Goal: Complete application form

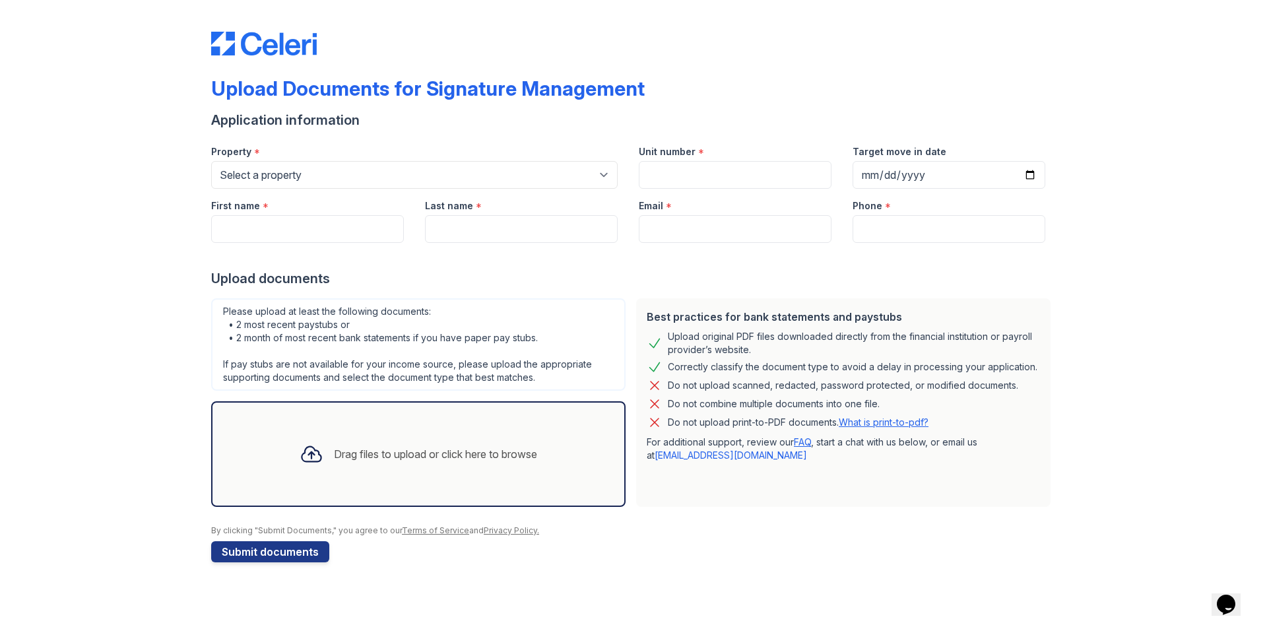
scroll to position [139, 0]
click at [351, 161] on select "Select a property [GEOGRAPHIC_DATA] Elevate Townhomes Habitat At DTLV Namaste A…" at bounding box center [414, 175] width 407 height 28
select select "4660"
click at [211, 161] on select "Select a property [GEOGRAPHIC_DATA] Elevate Townhomes Habitat At DTLV Namaste A…" at bounding box center [414, 175] width 407 height 28
click at [731, 161] on input "Unit number" at bounding box center [735, 175] width 193 height 28
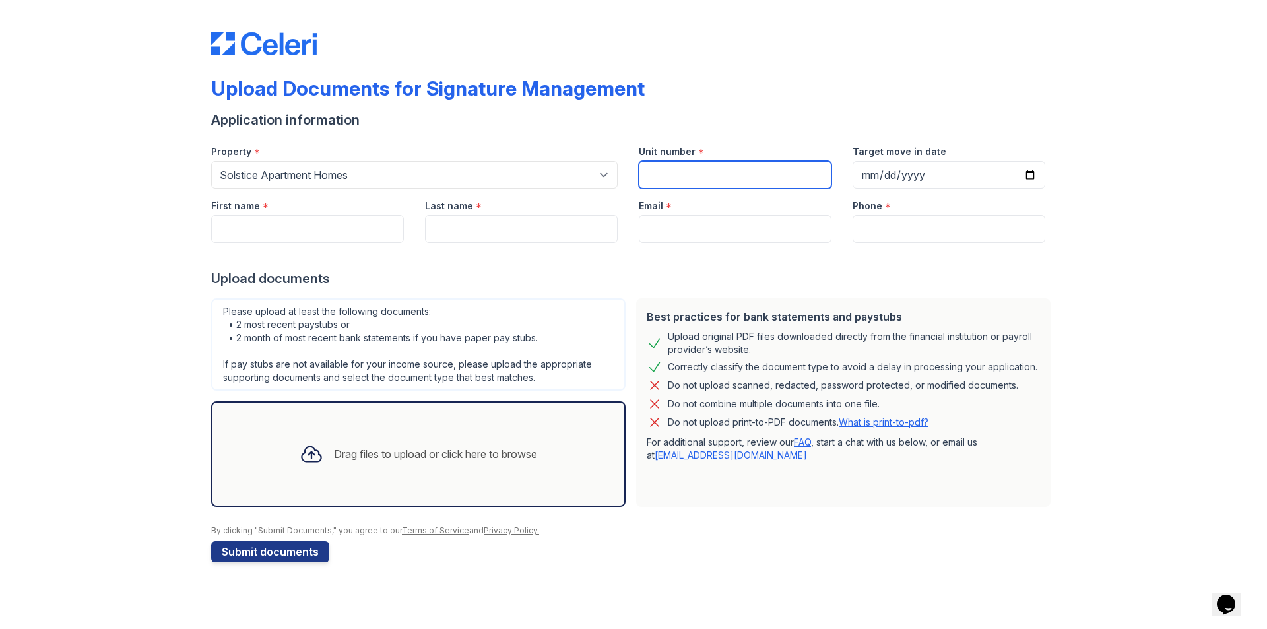
type input "254"
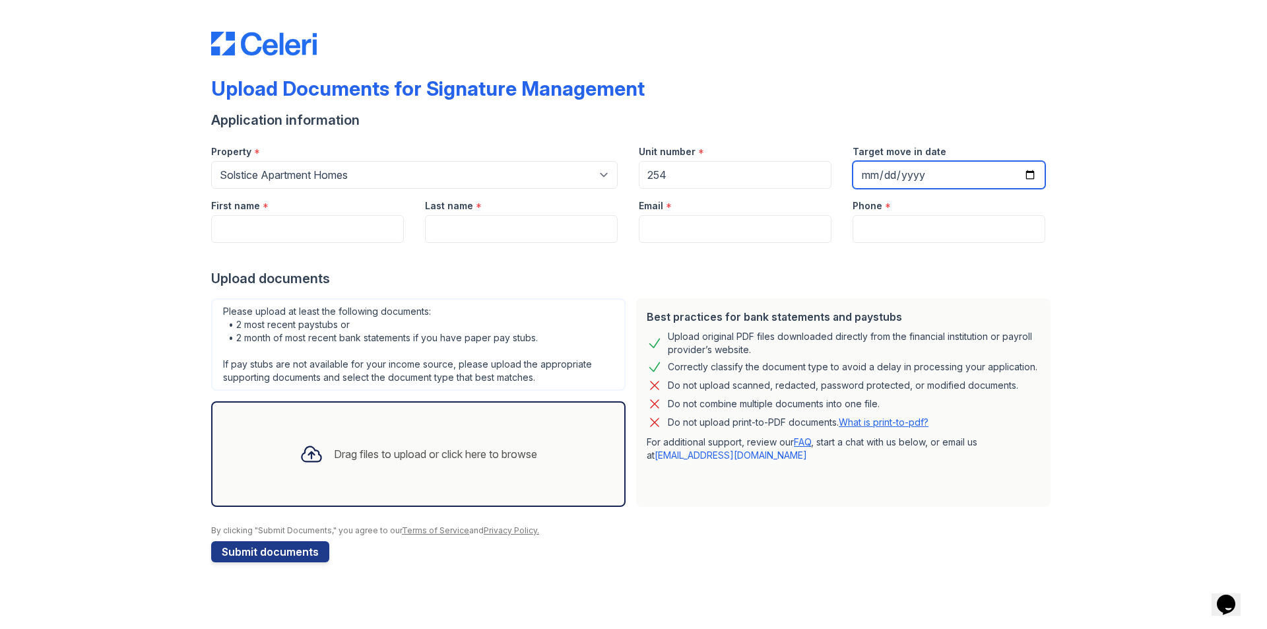
click at [962, 161] on input "Target move in date" at bounding box center [949, 175] width 193 height 28
click at [871, 161] on input "Target move in date" at bounding box center [949, 175] width 193 height 28
type input "[DATE]"
click at [1098, 104] on div "Upload Documents for Signature Management Application information Property * Se…" at bounding box center [633, 294] width 1225 height 589
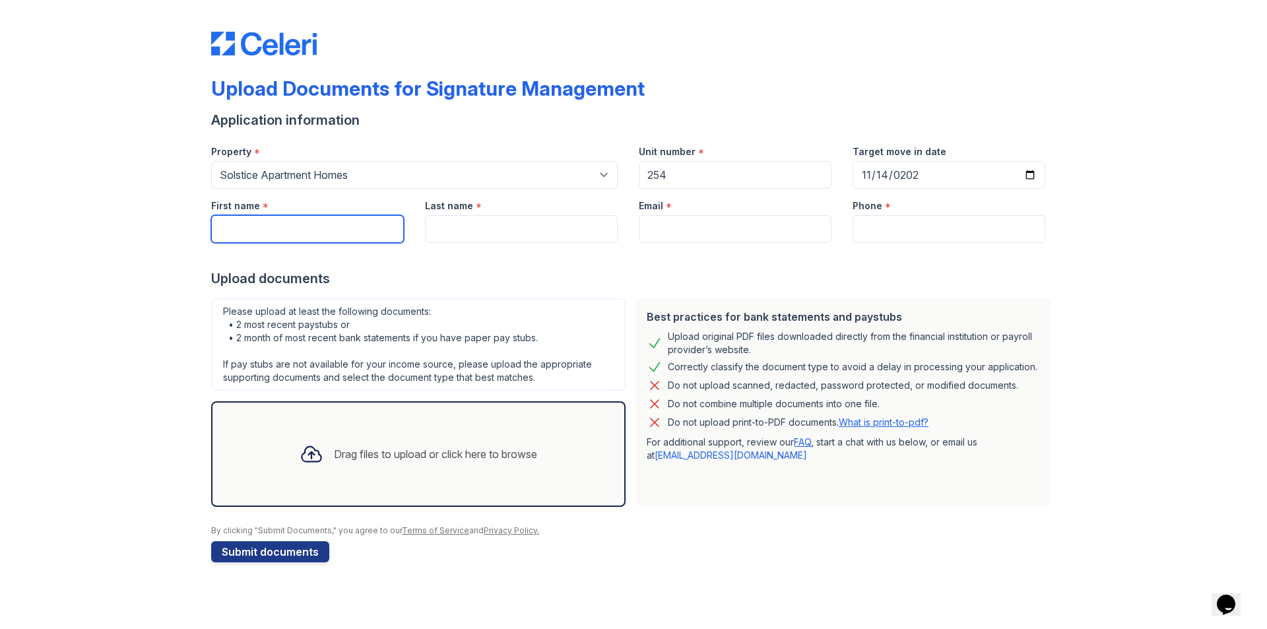
click at [279, 215] on input "First name" at bounding box center [307, 229] width 193 height 28
type input "Duc"
type input "[PERSON_NAME]"
type input "[EMAIL_ADDRESS][DOMAIN_NAME]"
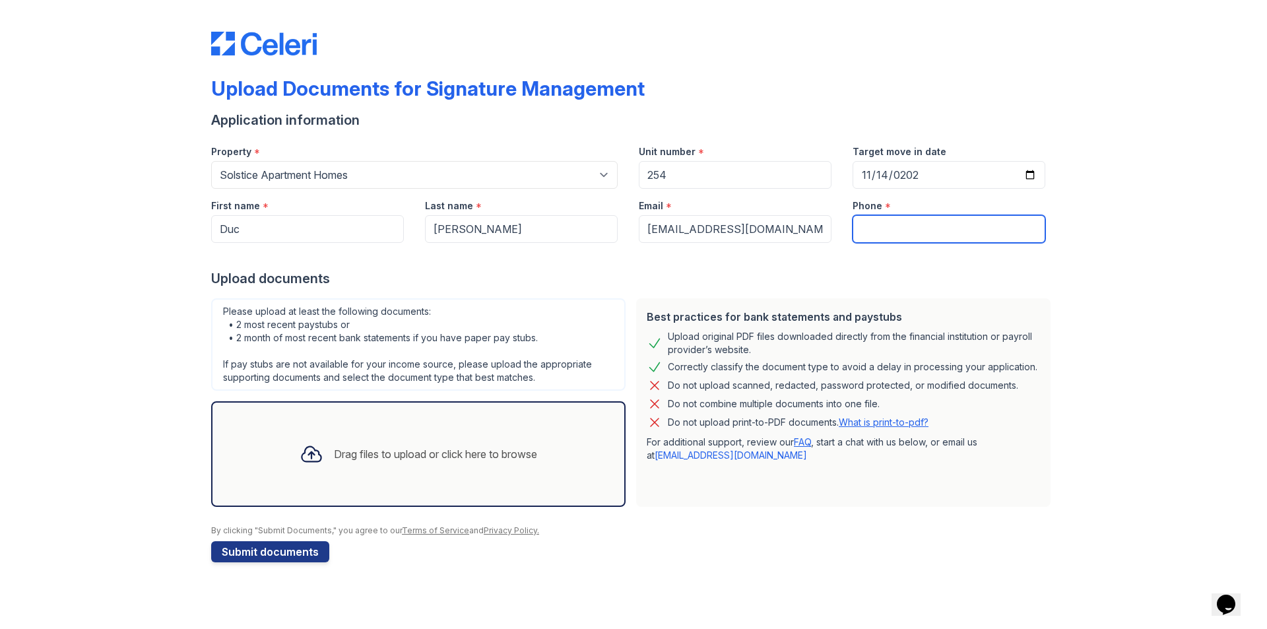
type input "7252069087"
click at [1117, 228] on div "Upload Documents for Signature Management Application information Property * Se…" at bounding box center [633, 294] width 1225 height 589
click at [281, 562] on button "Submit documents" at bounding box center [270, 551] width 118 height 21
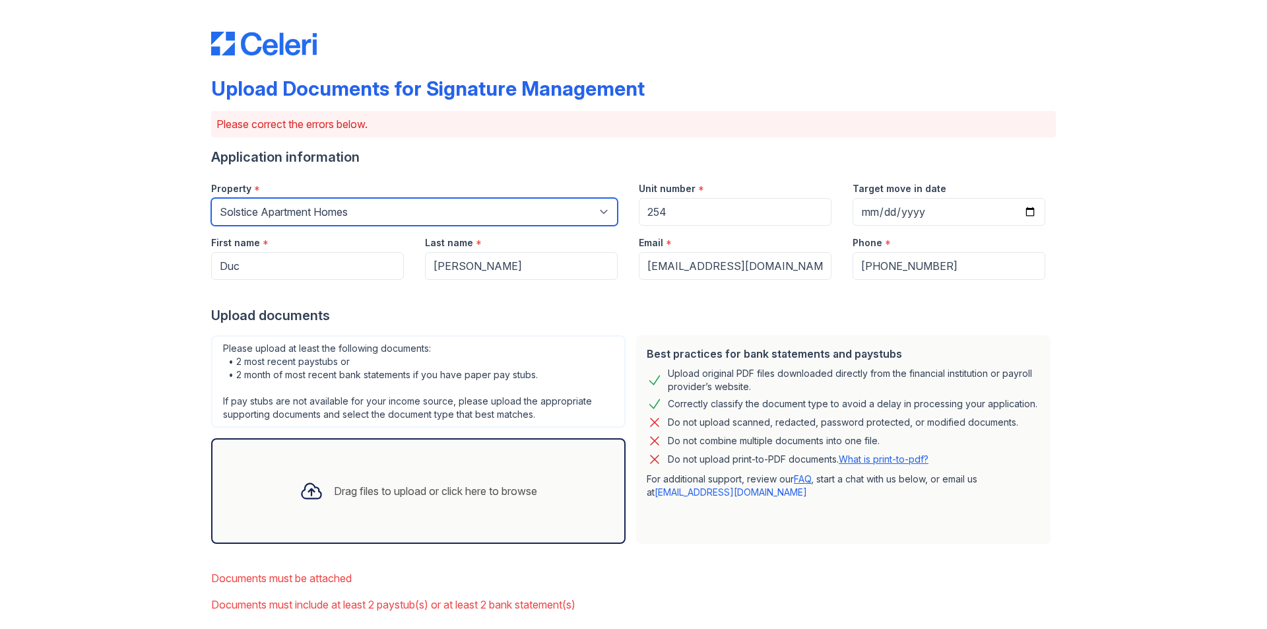
click at [334, 226] on select "Select a property [GEOGRAPHIC_DATA] Elevate Townhomes Habitat At DTLV Namaste A…" at bounding box center [414, 212] width 407 height 28
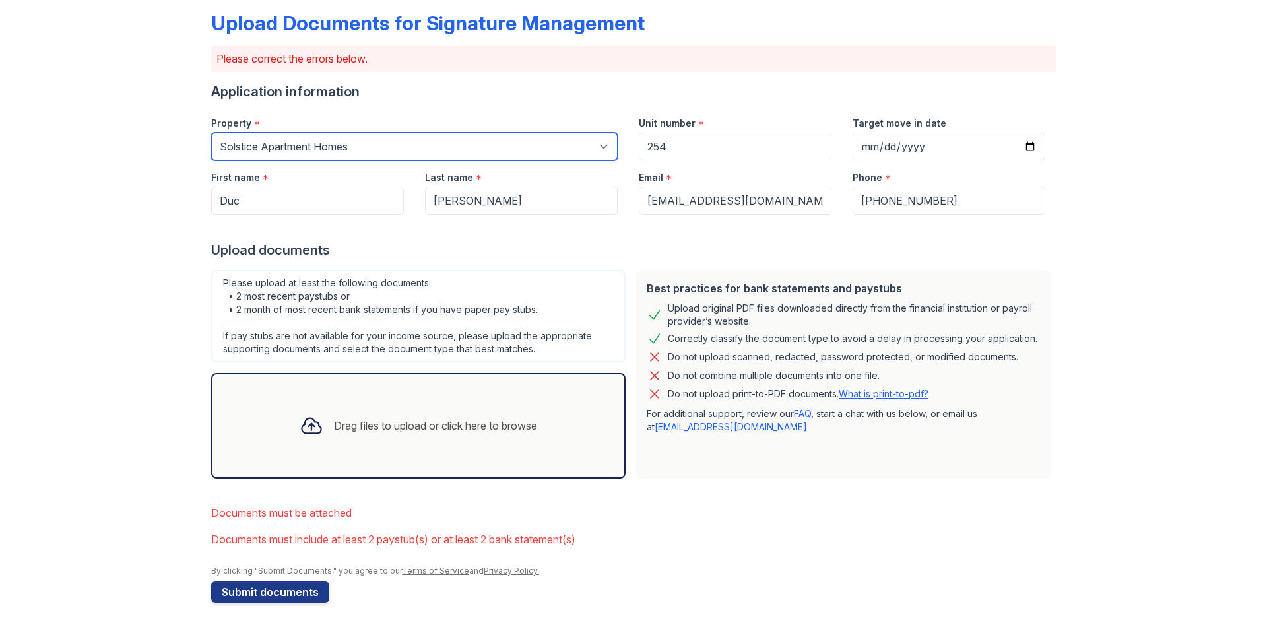
scroll to position [271, 0]
click at [358, 403] on div "Drag files to upload or click here to browse" at bounding box center [418, 425] width 259 height 45
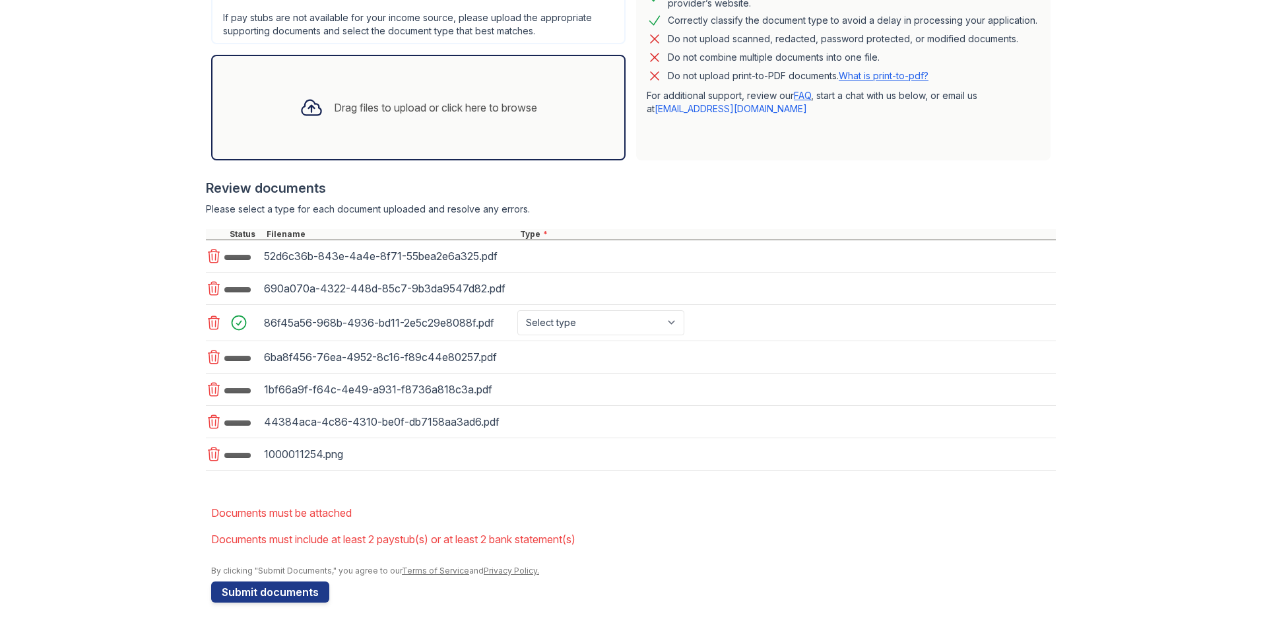
scroll to position [667, 0]
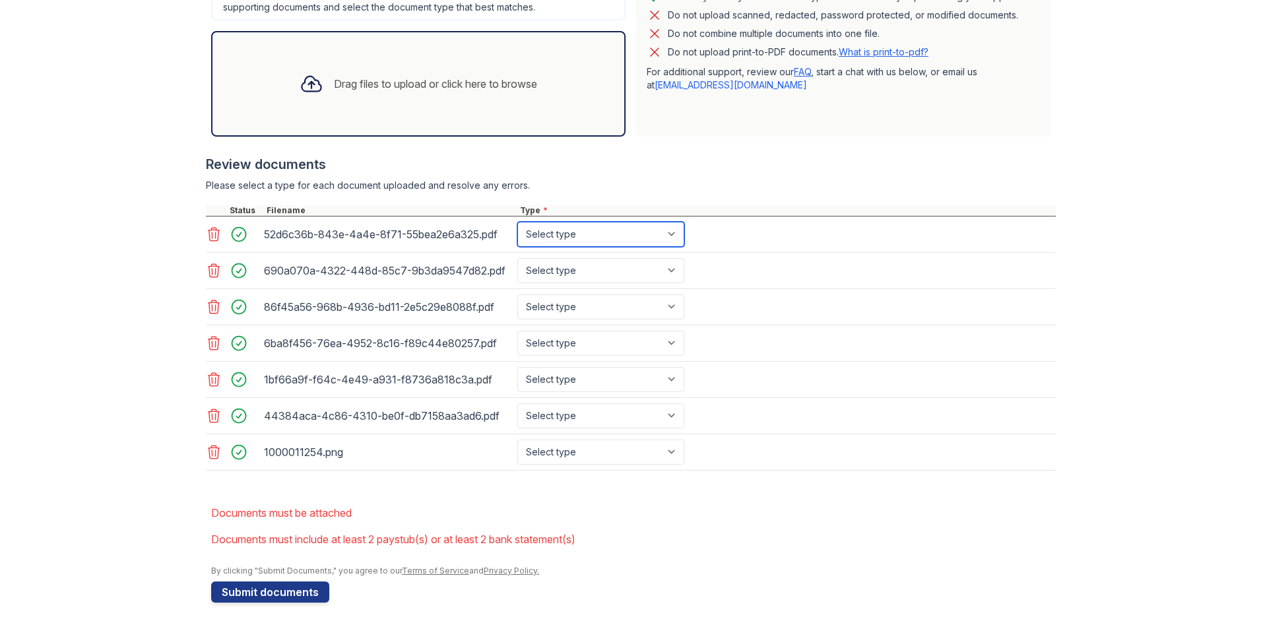
click at [684, 222] on select "Select type Paystub Bank Statement Offer Letter Tax Documents Benefit Award Let…" at bounding box center [600, 234] width 167 height 25
click at [1107, 266] on div "Upload Documents for Signature Management Please correct the errors below. Appl…" at bounding box center [633, 111] width 1225 height 1036
click at [684, 440] on select "Select type Paystub Bank Statement Offer Letter Tax Documents Benefit Award Let…" at bounding box center [600, 452] width 167 height 25
select select "bank_statement"
click at [589, 440] on select "Select type Paystub Bank Statement Offer Letter Tax Documents Benefit Award Let…" at bounding box center [600, 452] width 167 height 25
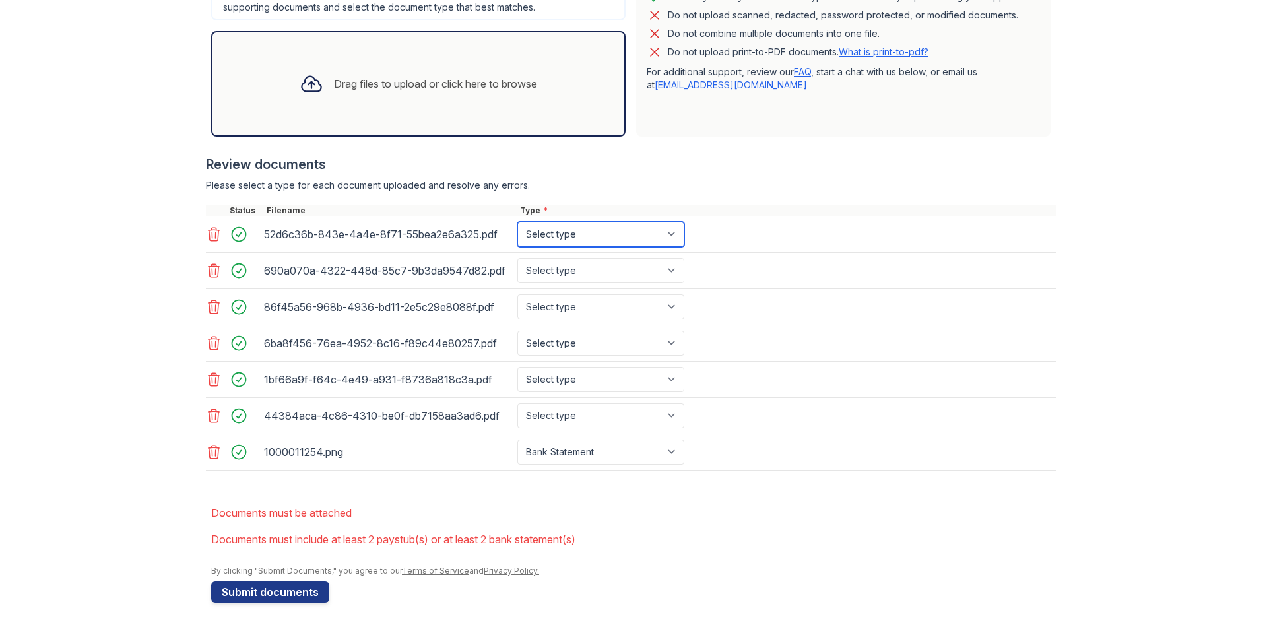
click at [680, 222] on select "Select type Paystub Bank Statement Offer Letter Tax Documents Benefit Award Let…" at bounding box center [600, 234] width 167 height 25
select select "bank_statement"
click at [589, 222] on select "Select type Paystub Bank Statement Offer Letter Tax Documents Benefit Award Let…" at bounding box center [600, 234] width 167 height 25
click at [680, 258] on select "Select type Paystub Bank Statement Offer Letter Tax Documents Benefit Award Let…" at bounding box center [600, 270] width 167 height 25
select select "bank_statement"
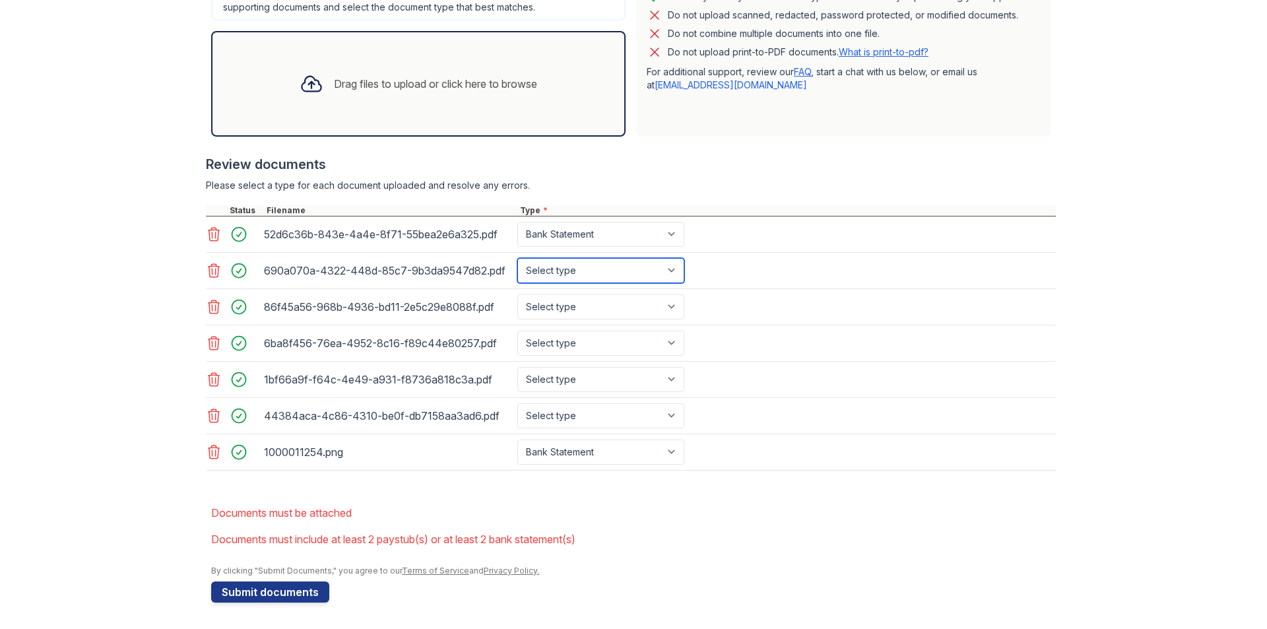
click at [589, 258] on select "Select type Paystub Bank Statement Offer Letter Tax Documents Benefit Award Let…" at bounding box center [600, 270] width 167 height 25
click at [701, 289] on div "86f45a56-968b-4936-bd11-2e5c29e8088f.pdf Select type Paystub Bank Statement Off…" at bounding box center [631, 307] width 850 height 36
drag, startPoint x: 702, startPoint y: 251, endPoint x: 698, endPoint y: 267, distance: 15.7
click at [684, 294] on select "Select type Paystub Bank Statement Offer Letter Tax Documents Benefit Award Let…" at bounding box center [600, 306] width 167 height 25
select select "bank_statement"
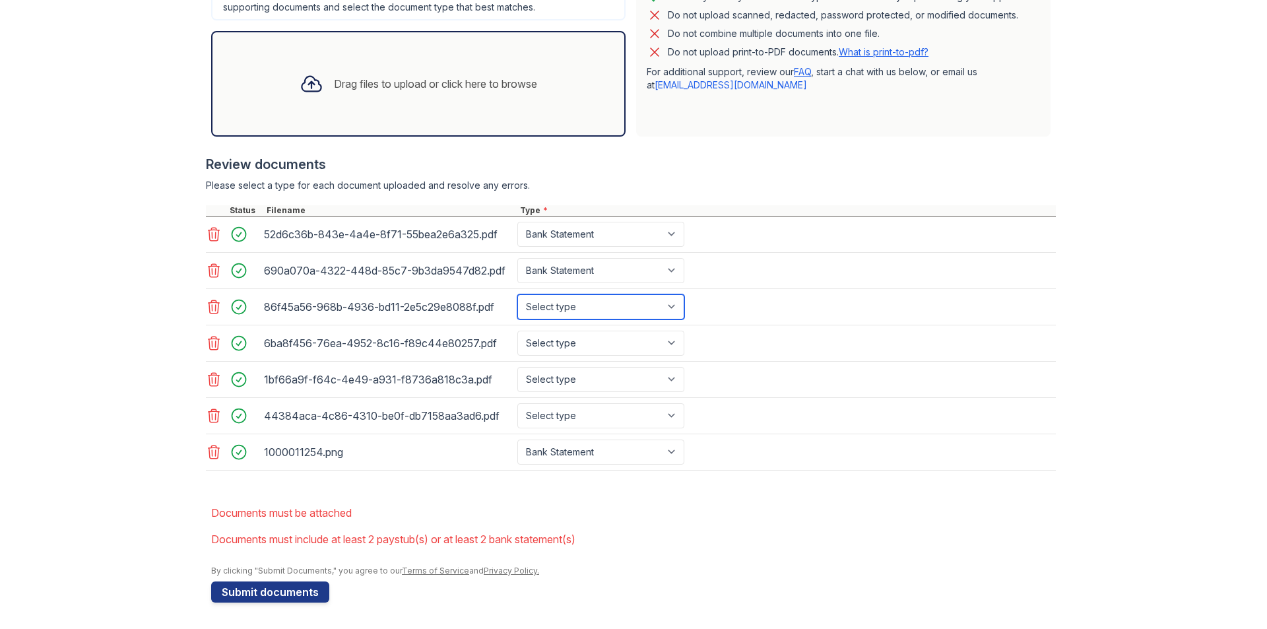
click at [589, 294] on select "Select type Paystub Bank Statement Offer Letter Tax Documents Benefit Award Let…" at bounding box center [600, 306] width 167 height 25
drag, startPoint x: 705, startPoint y: 296, endPoint x: 705, endPoint y: 308, distance: 11.9
click at [684, 331] on select "Select type Paystub Bank Statement Offer Letter Tax Documents Benefit Award Let…" at bounding box center [600, 343] width 167 height 25
select select "bank_statement"
click at [589, 331] on select "Select type Paystub Bank Statement Offer Letter Tax Documents Benefit Award Let…" at bounding box center [600, 343] width 167 height 25
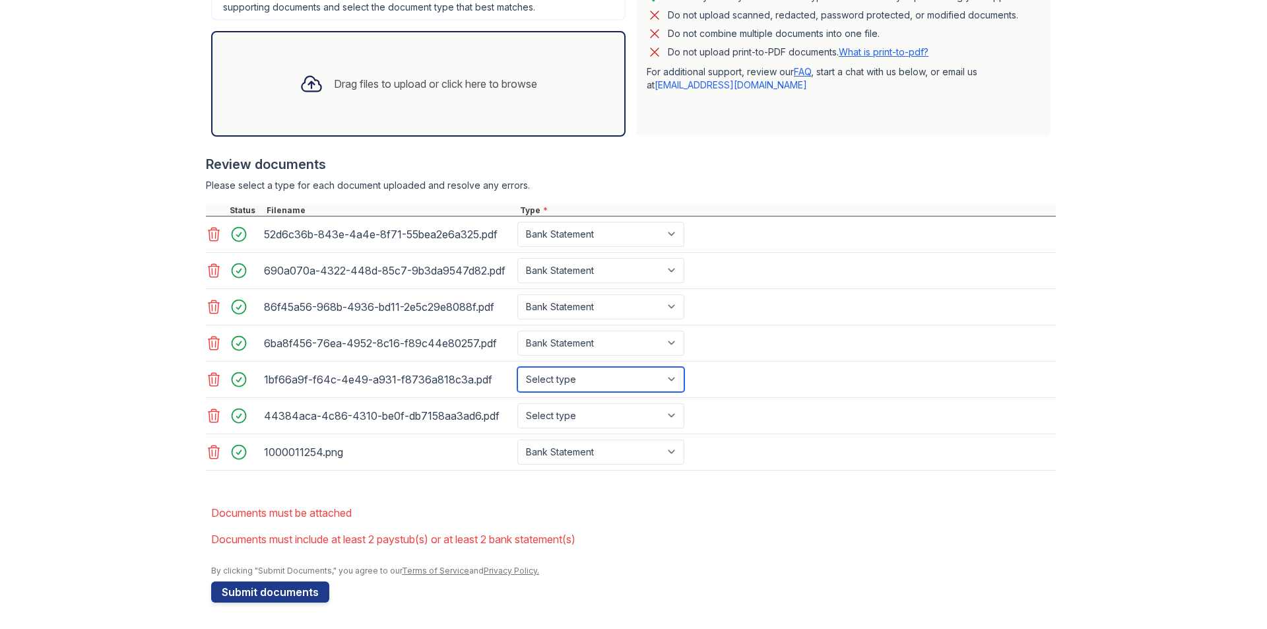
click at [684, 367] on select "Select type Paystub Bank Statement Offer Letter Tax Documents Benefit Award Let…" at bounding box center [600, 379] width 167 height 25
select select "bank_statement"
click at [589, 367] on select "Select type Paystub Bank Statement Offer Letter Tax Documents Benefit Award Let…" at bounding box center [600, 379] width 167 height 25
drag, startPoint x: 715, startPoint y: 384, endPoint x: 713, endPoint y: 405, distance: 20.6
click at [684, 403] on select "Select type Paystub Bank Statement Offer Letter Tax Documents Benefit Award Let…" at bounding box center [600, 415] width 167 height 25
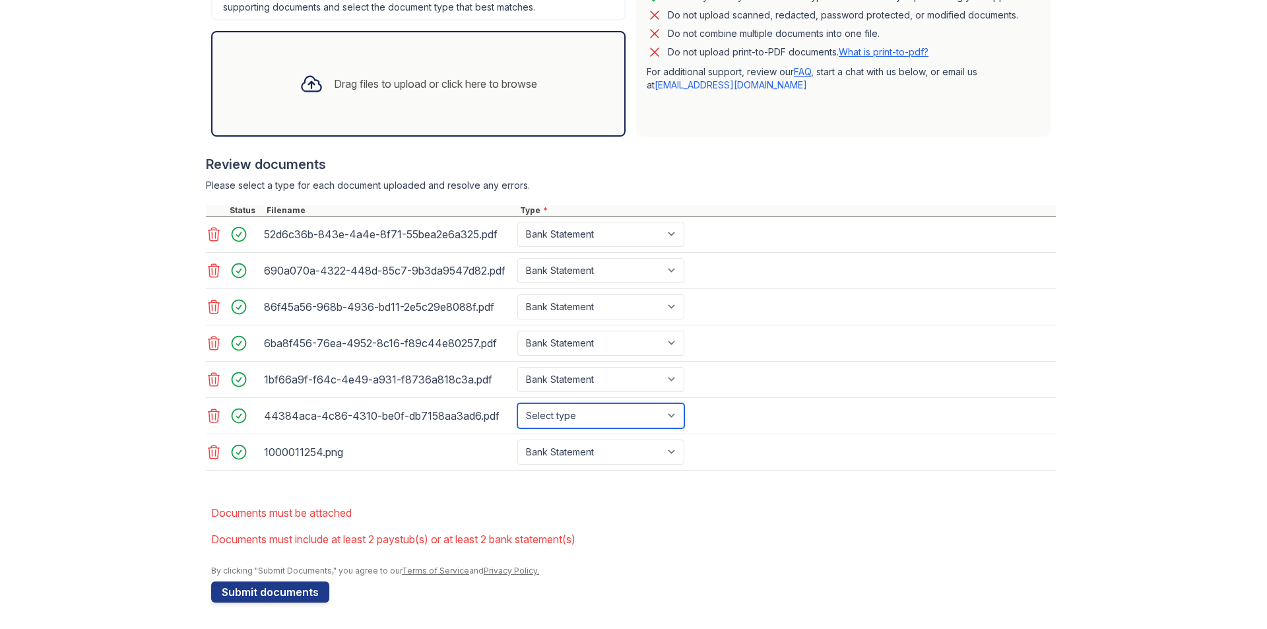
select select "bank_statement"
click at [589, 403] on select "Select type Paystub Bank Statement Offer Letter Tax Documents Benefit Award Let…" at bounding box center [600, 415] width 167 height 25
click at [917, 546] on li "Documents must include at least 2 paystub(s) or at least 2 bank statement(s)" at bounding box center [633, 539] width 845 height 26
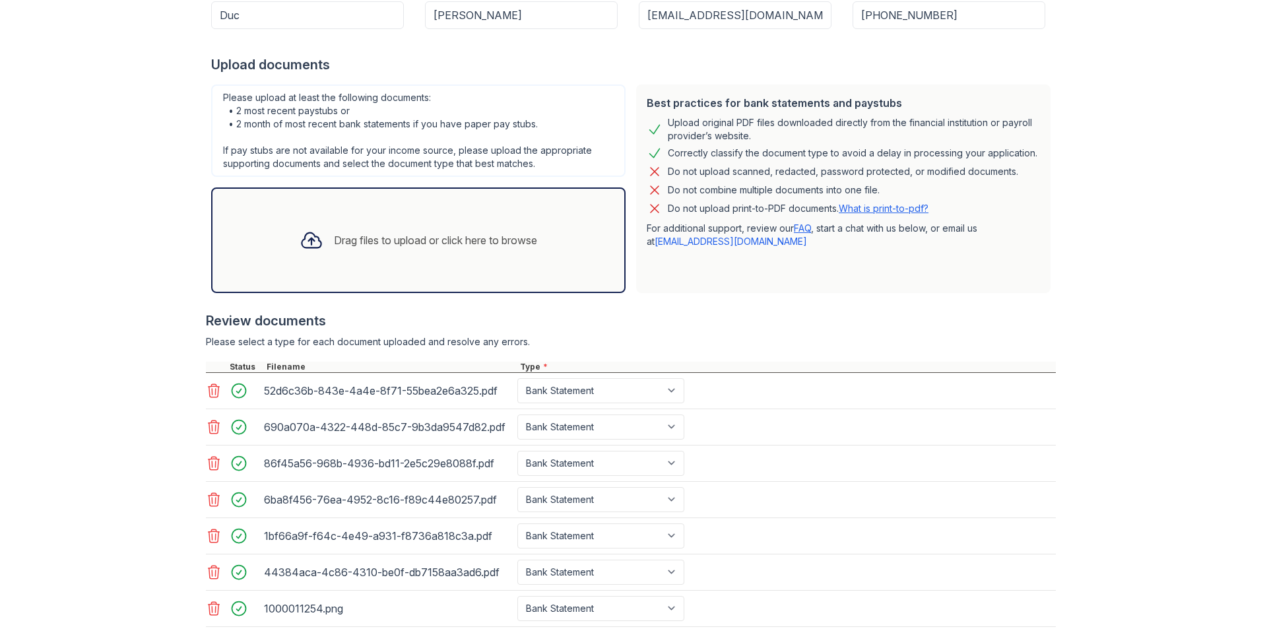
scroll to position [694, 0]
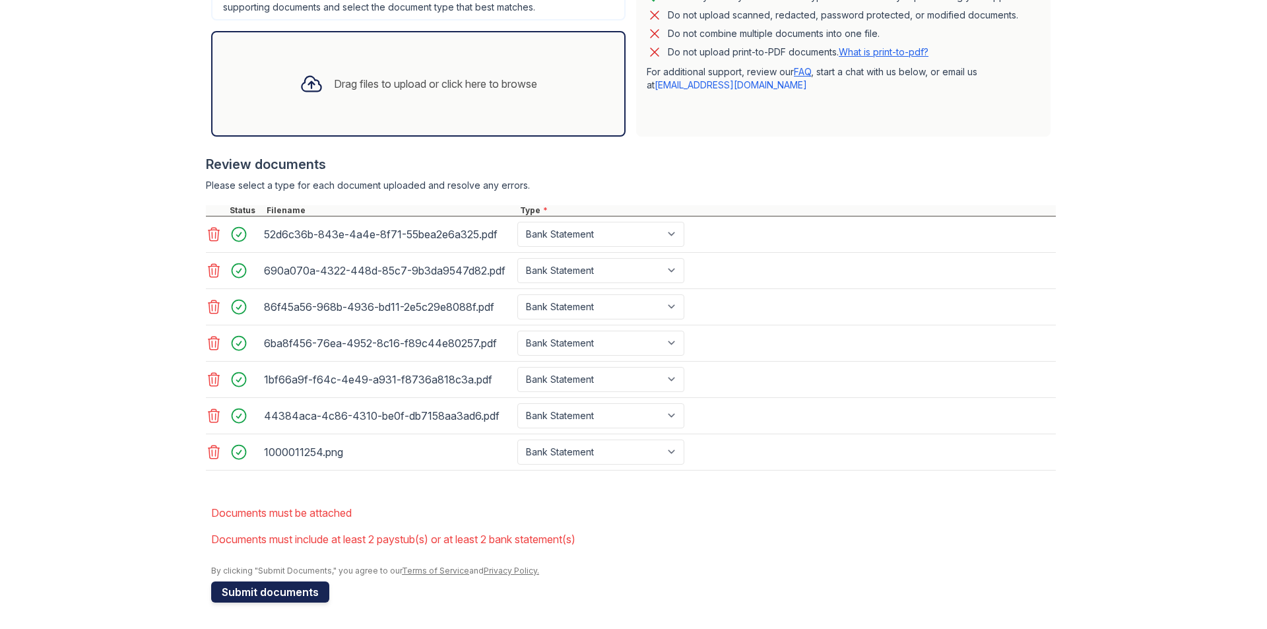
click at [308, 586] on button "Submit documents" at bounding box center [270, 591] width 118 height 21
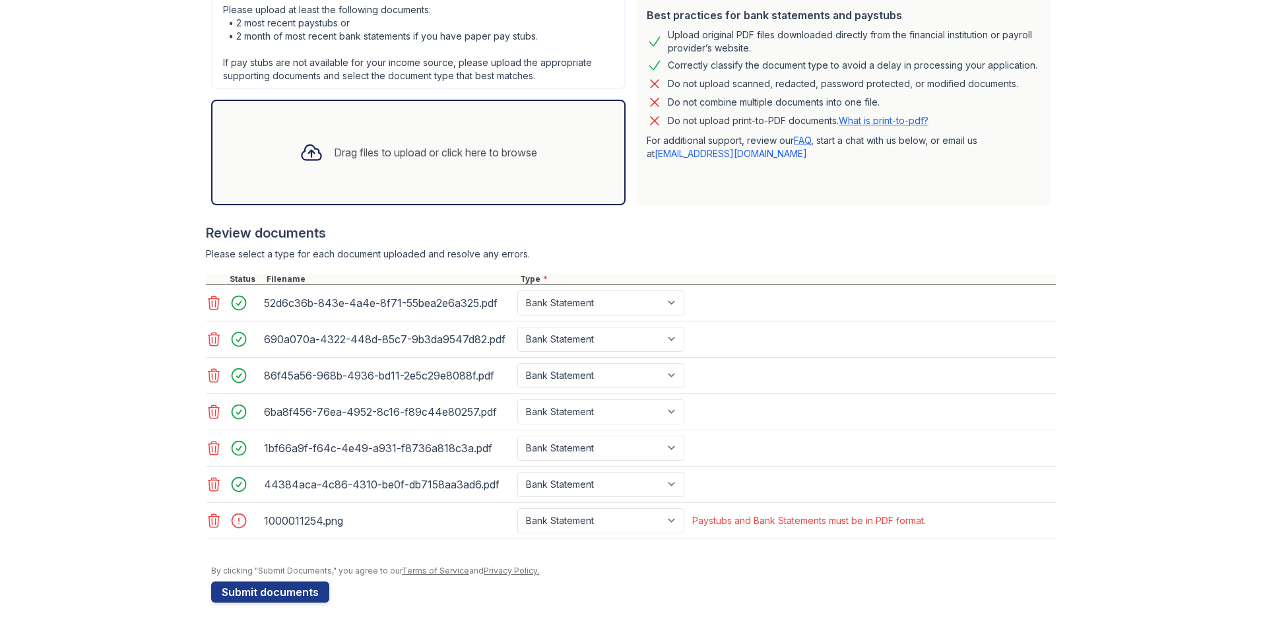
scroll to position [617, 0]
click at [212, 513] on icon at bounding box center [214, 521] width 16 height 16
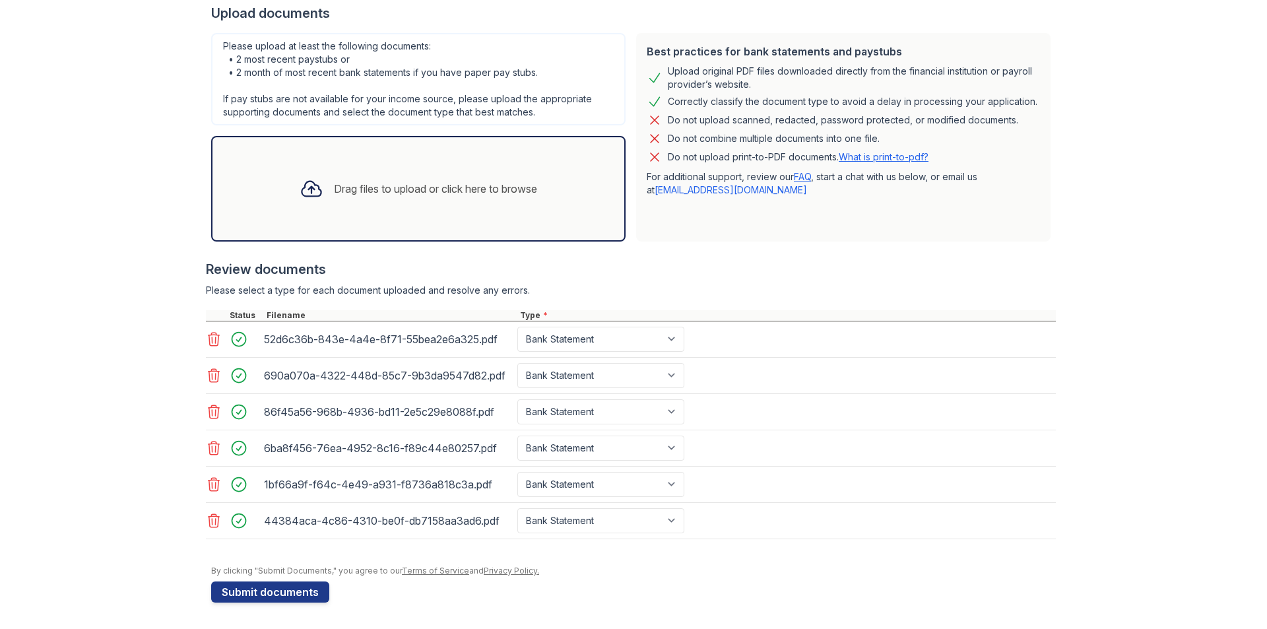
click at [405, 181] on div "Drag files to upload or click here to browse" at bounding box center [435, 189] width 203 height 16
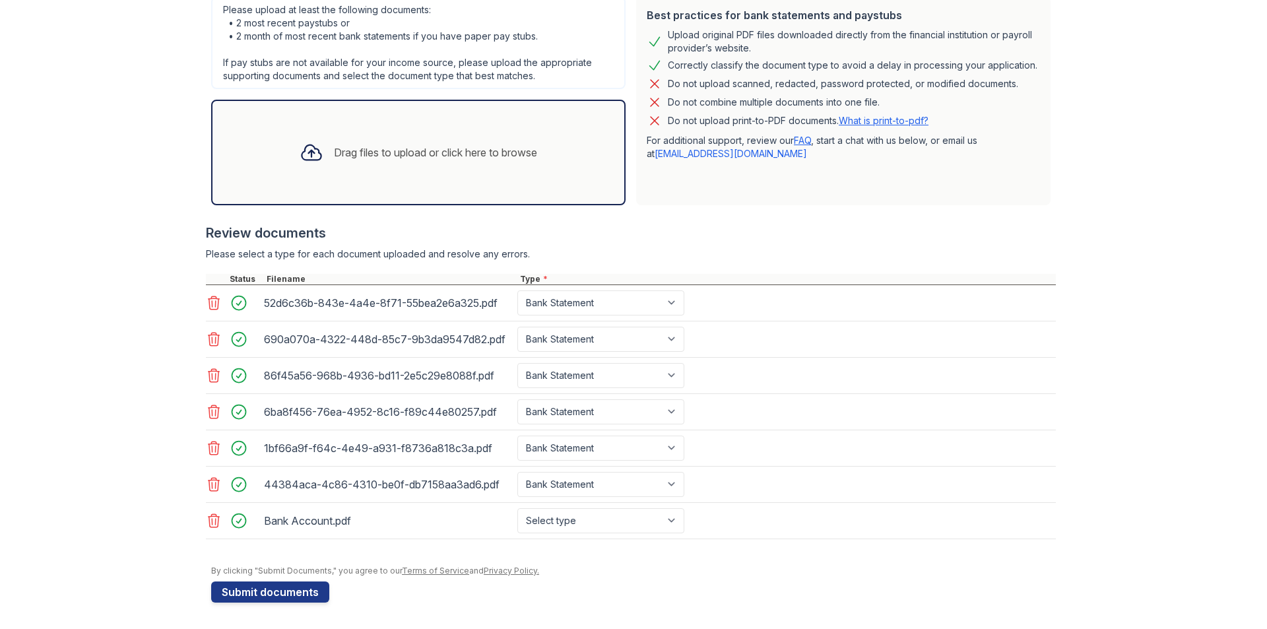
scroll to position [608, 0]
click at [684, 508] on select "Select type Paystub Bank Statement Offer Letter Tax Documents Benefit Award Let…" at bounding box center [600, 520] width 167 height 25
select select "bank_statement"
click at [589, 508] on select "Select type Paystub Bank Statement Offer Letter Tax Documents Benefit Award Let…" at bounding box center [600, 520] width 167 height 25
click at [290, 588] on button "Submit documents" at bounding box center [270, 591] width 118 height 21
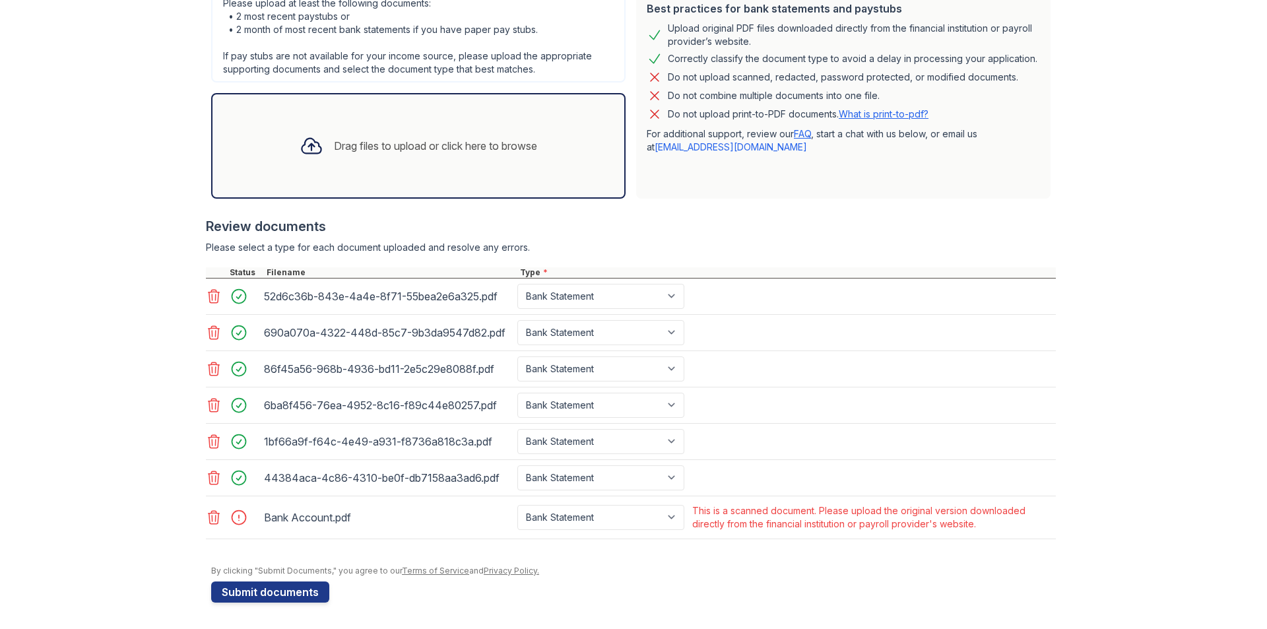
scroll to position [650, 0]
drag, startPoint x: 869, startPoint y: 467, endPoint x: 1005, endPoint y: 466, distance: 136.0
click at [1005, 504] on div "This is a scanned document. Please upload the original version downloaded direc…" at bounding box center [872, 517] width 361 height 26
drag, startPoint x: 878, startPoint y: 484, endPoint x: 999, endPoint y: 482, distance: 120.8
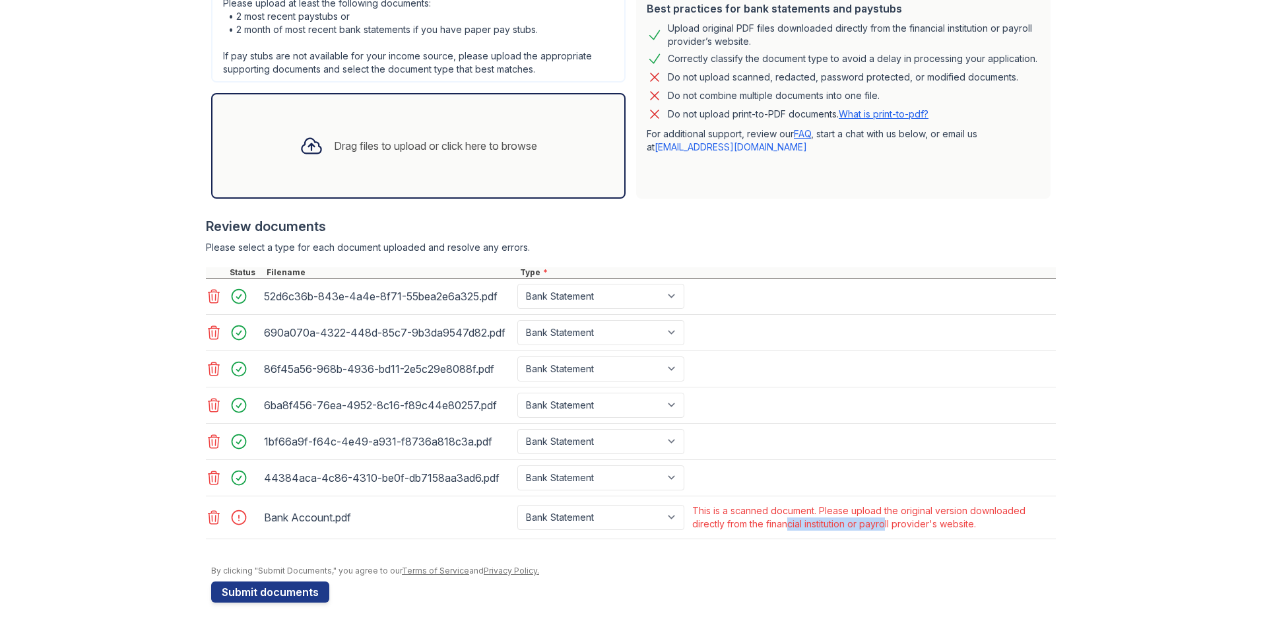
click at [999, 504] on div "This is a scanned document. Please upload the original version downloaded direc…" at bounding box center [872, 517] width 361 height 26
drag, startPoint x: 820, startPoint y: 502, endPoint x: 882, endPoint y: 498, distance: 62.1
click at [882, 504] on div "This is a scanned document. Please upload the original version downloaded direc…" at bounding box center [872, 517] width 361 height 26
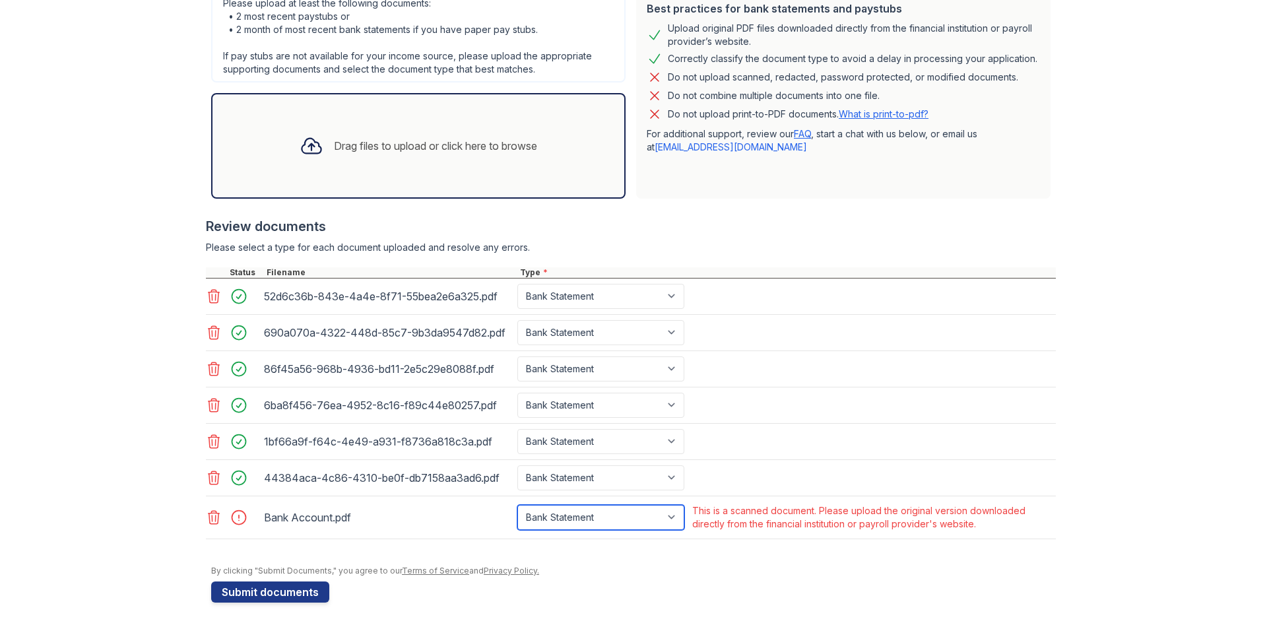
click at [661, 505] on select "Paystub Bank Statement Offer Letter Tax Documents Benefit Award Letter Investme…" at bounding box center [600, 517] width 167 height 25
select select "other"
click at [589, 505] on select "Paystub Bank Statement Offer Letter Tax Documents Benefit Award Letter Investme…" at bounding box center [600, 517] width 167 height 25
click at [310, 581] on button "Submit documents" at bounding box center [270, 591] width 118 height 21
